Goal: Check status

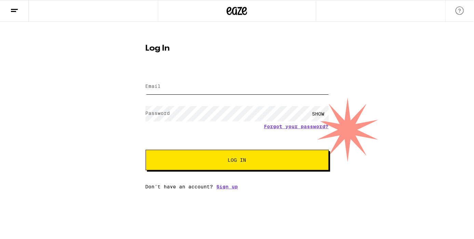
type input "[EMAIL_ADDRESS][DOMAIN_NAME]"
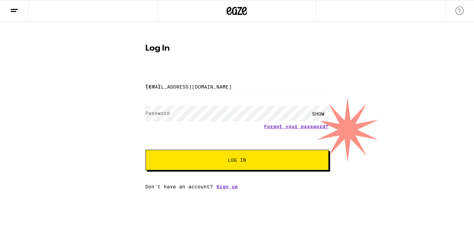
click at [235, 157] on button "Log In" at bounding box center [237, 160] width 183 height 21
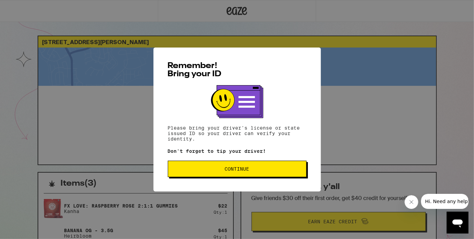
click at [242, 166] on button "Continue" at bounding box center [237, 169] width 139 height 16
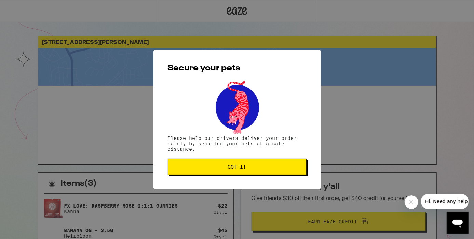
click at [239, 165] on span "Got it" at bounding box center [237, 166] width 18 height 5
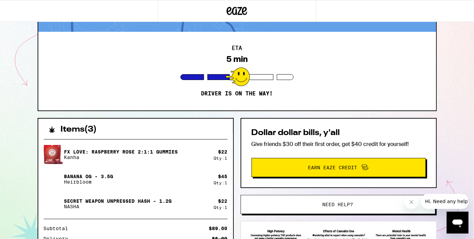
scroll to position [134, 0]
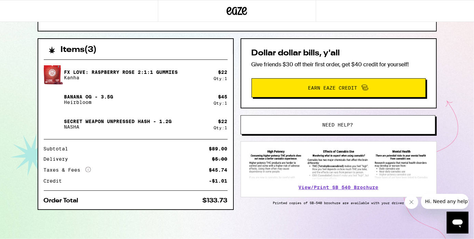
click at [89, 169] on icon "More Info" at bounding box center [87, 169] width 5 height 5
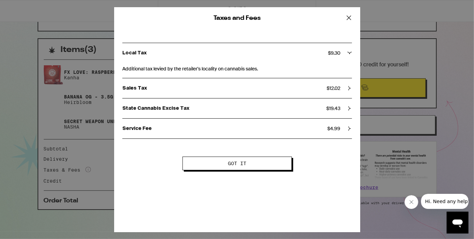
click at [351, 15] on icon at bounding box center [349, 18] width 10 height 10
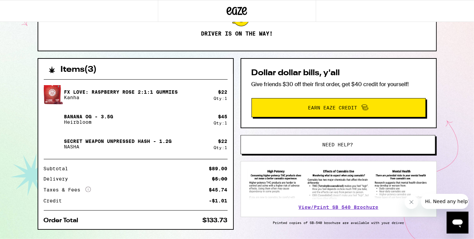
scroll to position [0, 0]
